Goal: Task Accomplishment & Management: Complete application form

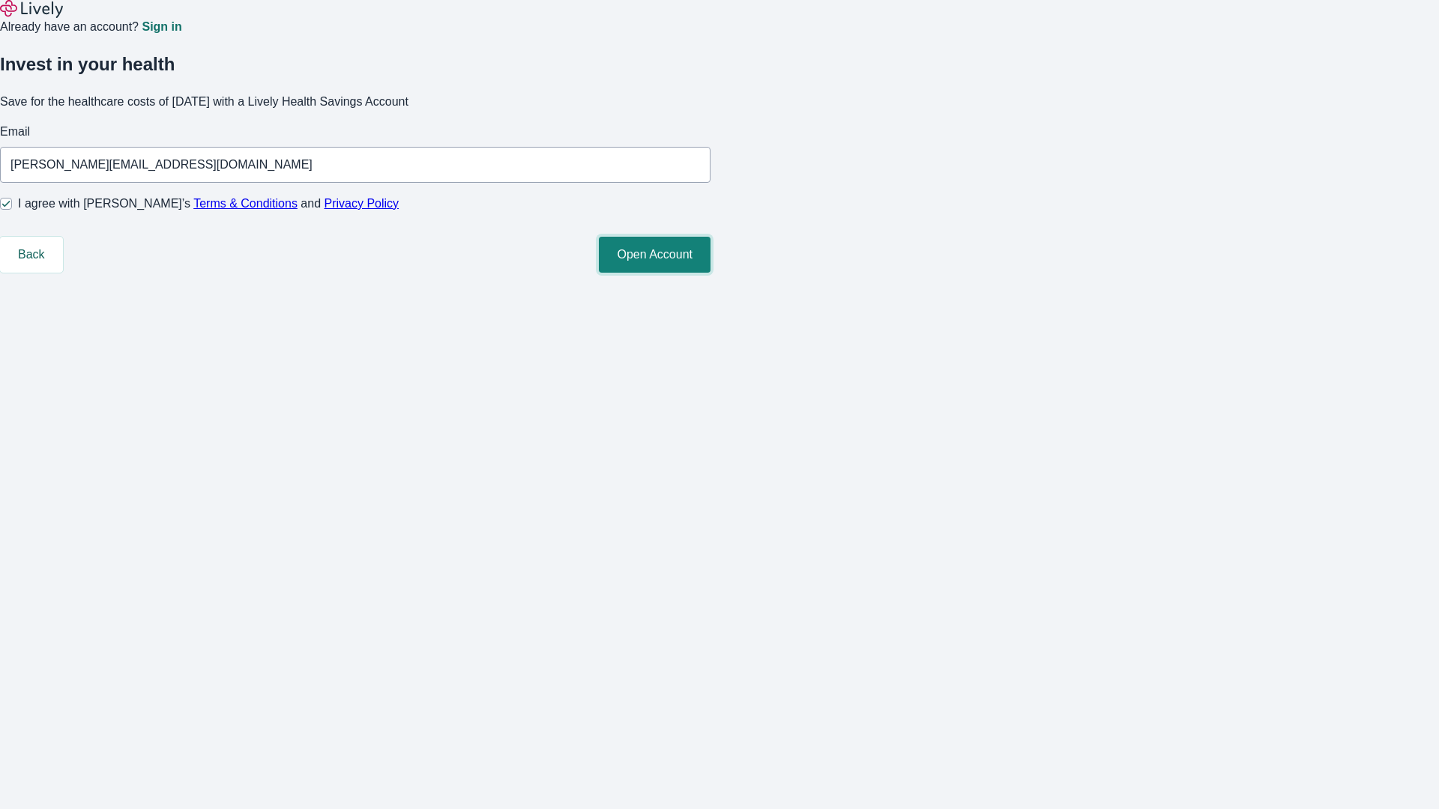
click at [711, 273] on button "Open Account" at bounding box center [655, 255] width 112 height 36
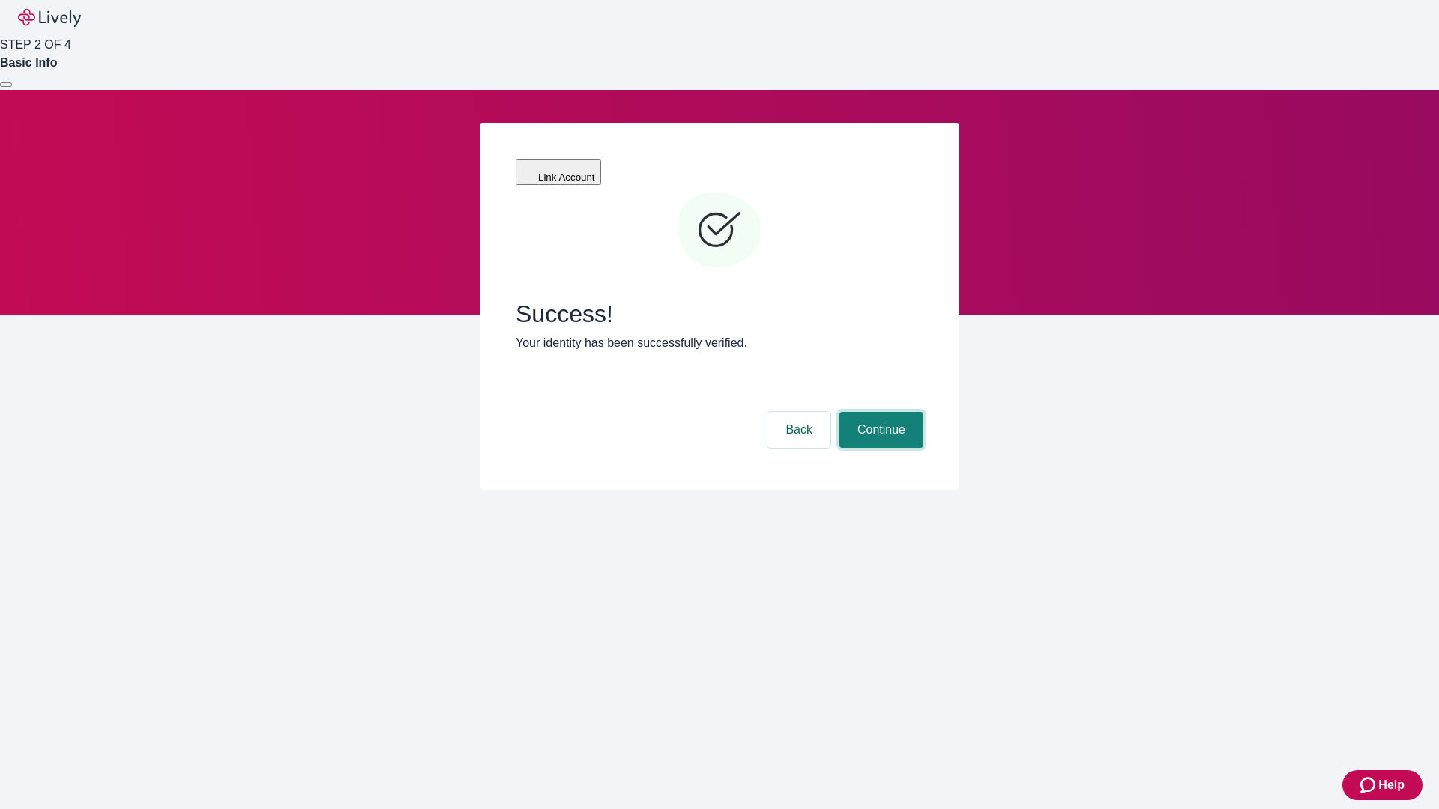
click at [879, 412] on button "Continue" at bounding box center [881, 430] width 84 height 36
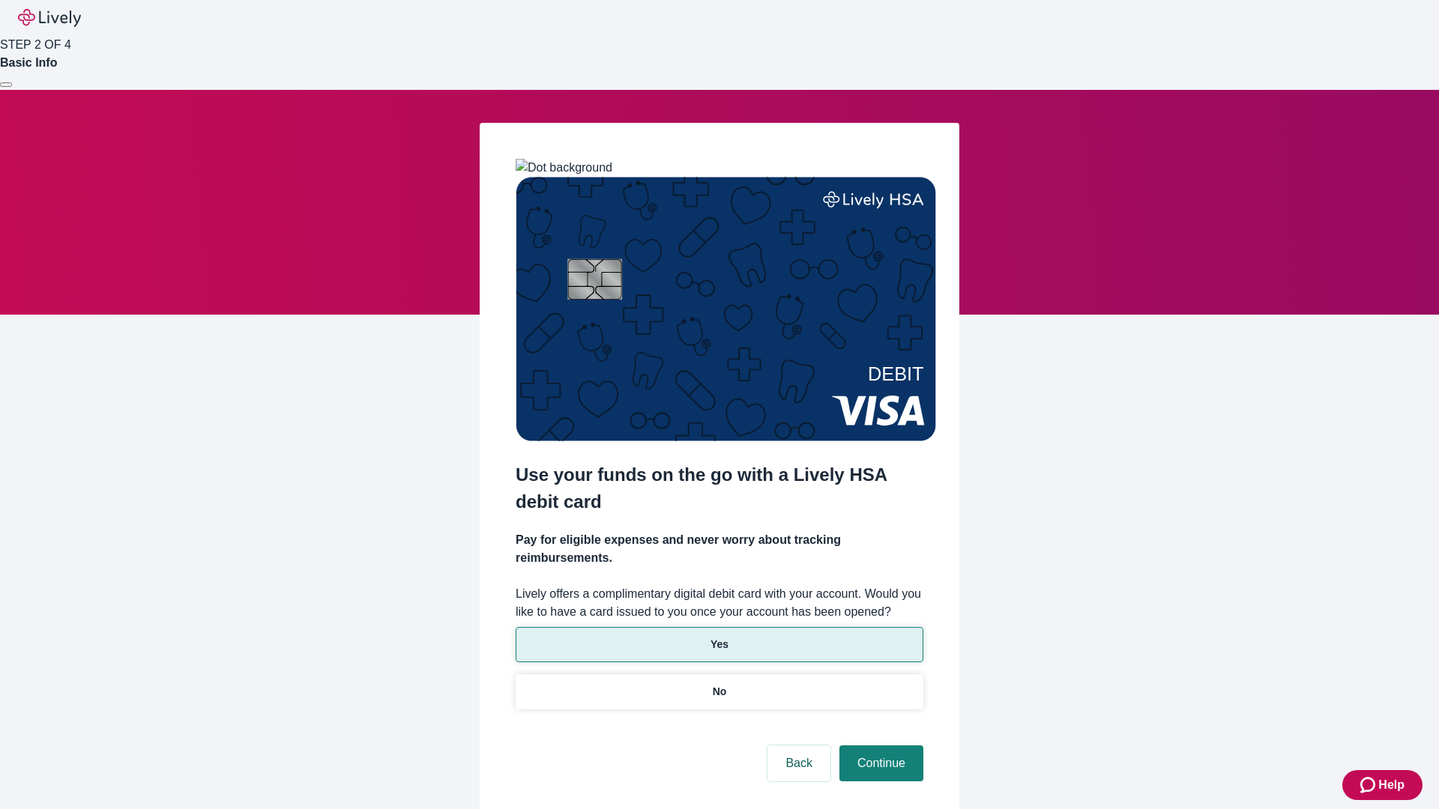
click at [719, 637] on p "Yes" at bounding box center [720, 645] width 18 height 16
click at [879, 746] on button "Continue" at bounding box center [881, 764] width 84 height 36
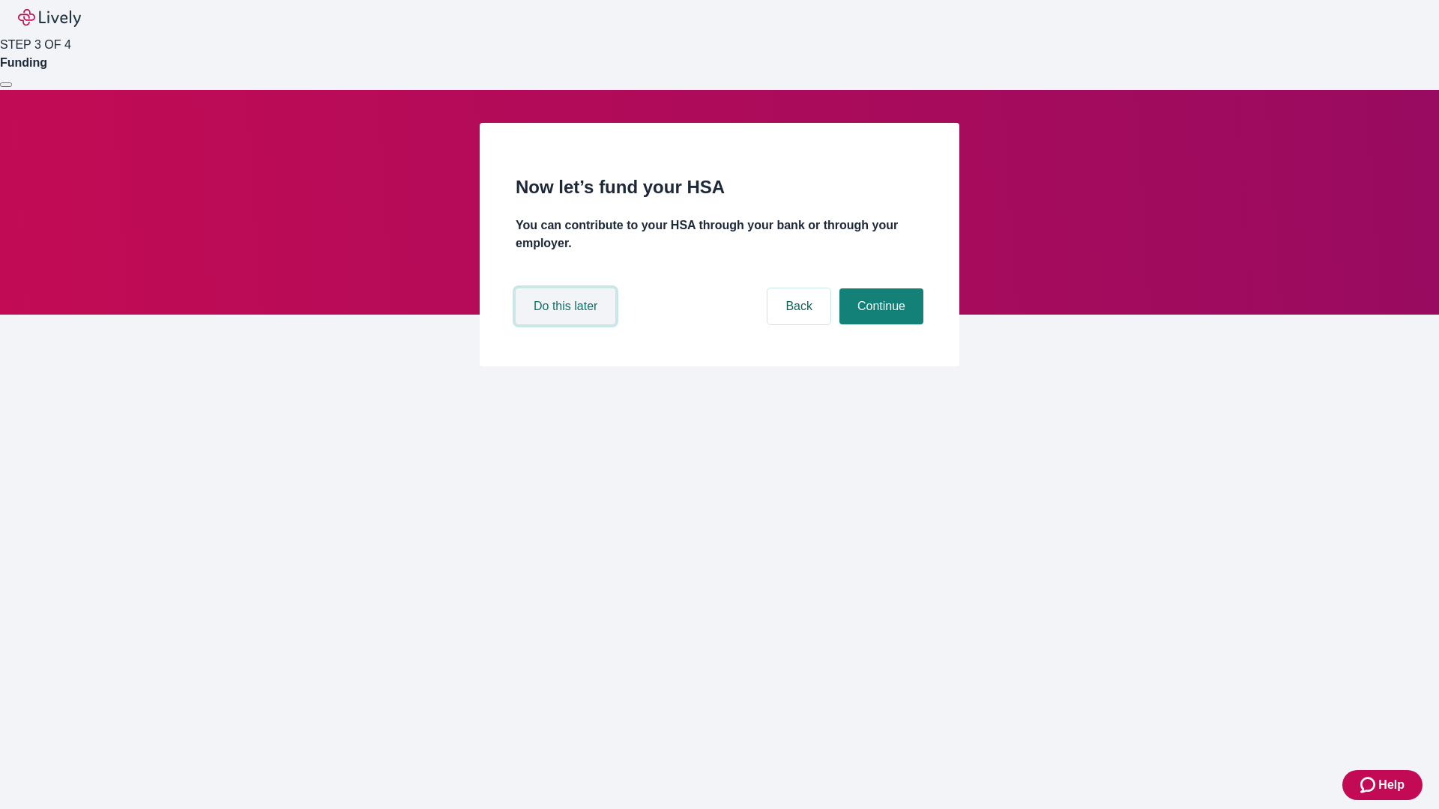
click at [567, 325] on button "Do this later" at bounding box center [566, 307] width 100 height 36
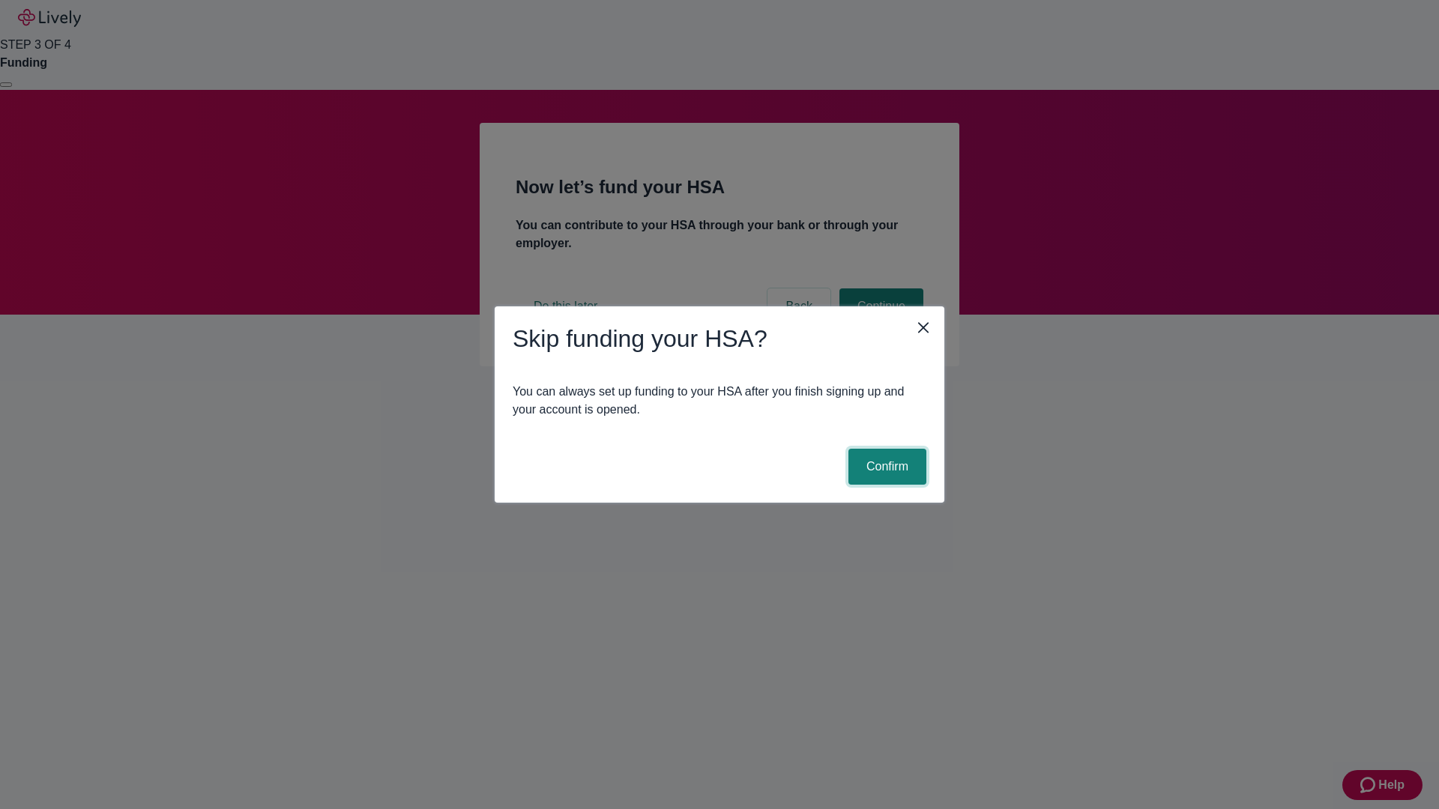
click at [885, 467] on button "Confirm" at bounding box center [887, 467] width 78 height 36
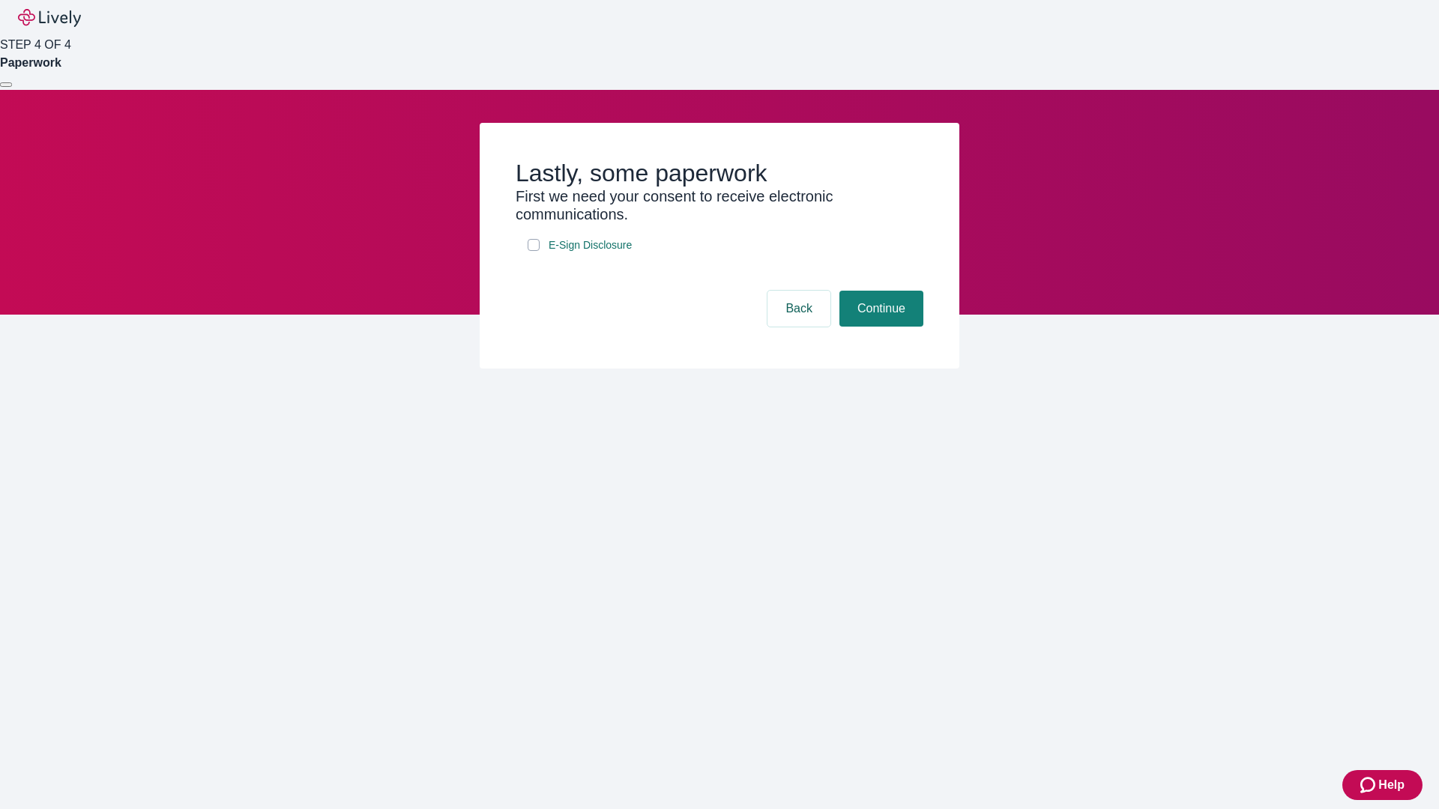
click at [534, 251] on input "E-Sign Disclosure" at bounding box center [534, 245] width 12 height 12
checkbox input "true"
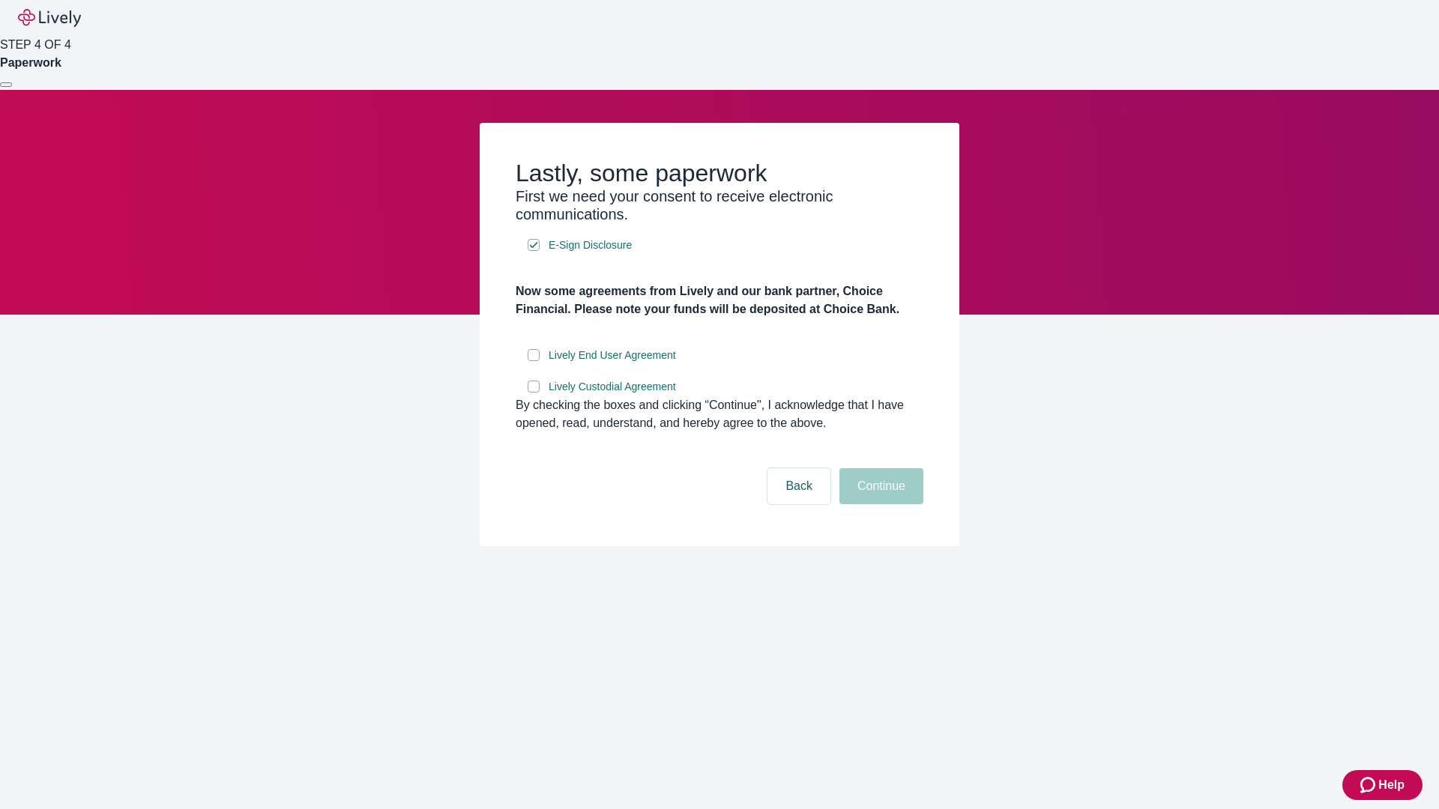
click at [534, 361] on input "Lively End User Agreement" at bounding box center [534, 355] width 12 height 12
checkbox input "true"
click at [534, 393] on input "Lively Custodial Agreement" at bounding box center [534, 387] width 12 height 12
checkbox input "true"
click at [879, 504] on button "Continue" at bounding box center [881, 486] width 84 height 36
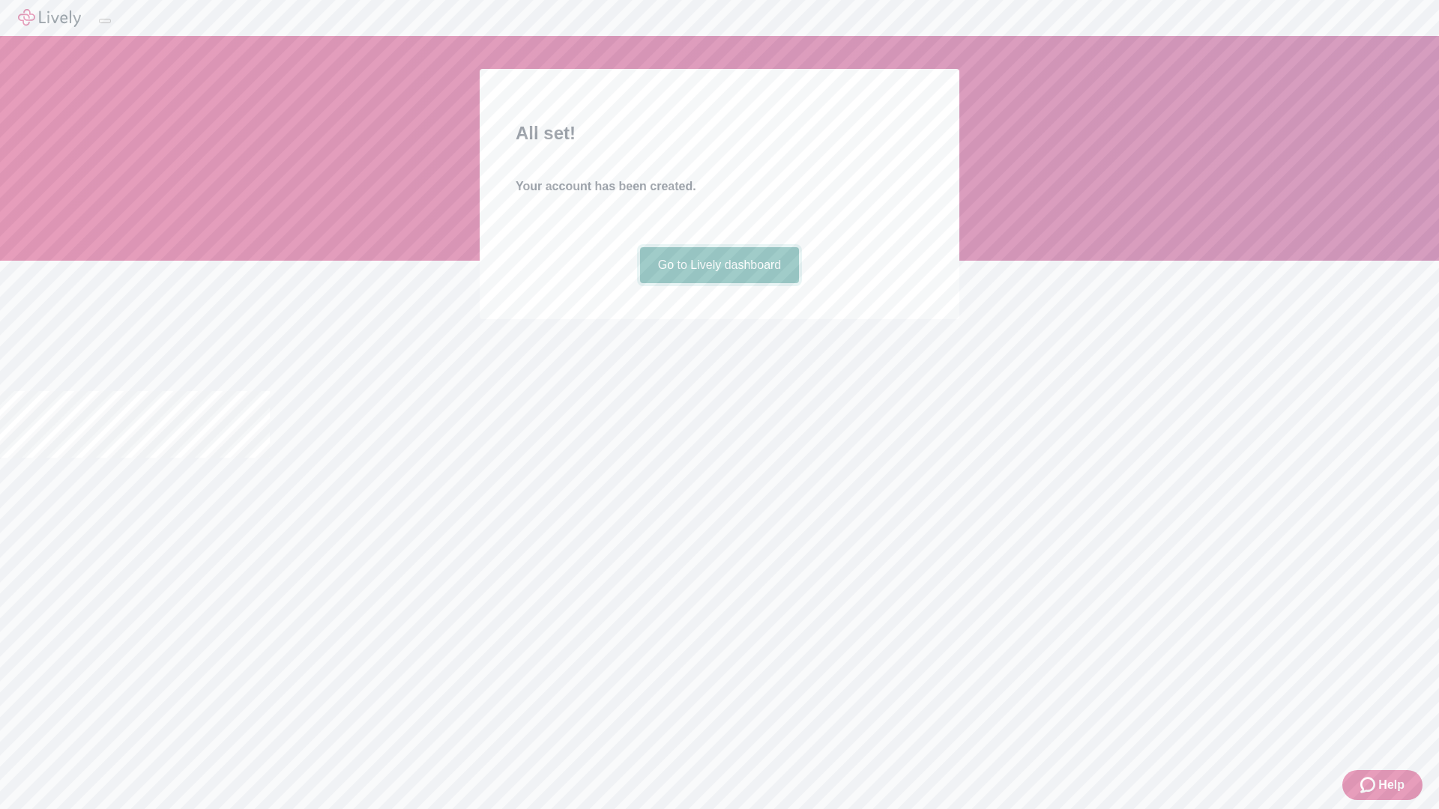
click at [719, 283] on link "Go to Lively dashboard" at bounding box center [720, 265] width 160 height 36
